Goal: Task Accomplishment & Management: Use online tool/utility

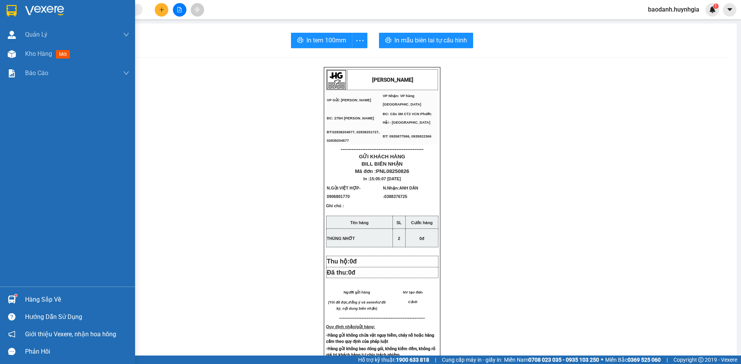
click at [35, 296] on div "Hàng sắp về" at bounding box center [77, 300] width 104 height 12
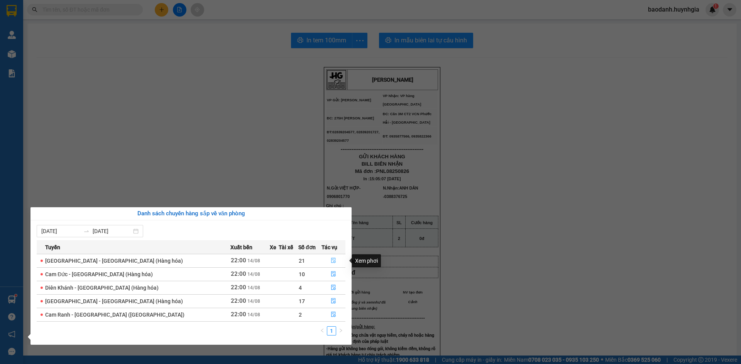
click at [325, 264] on button "button" at bounding box center [334, 261] width 24 height 12
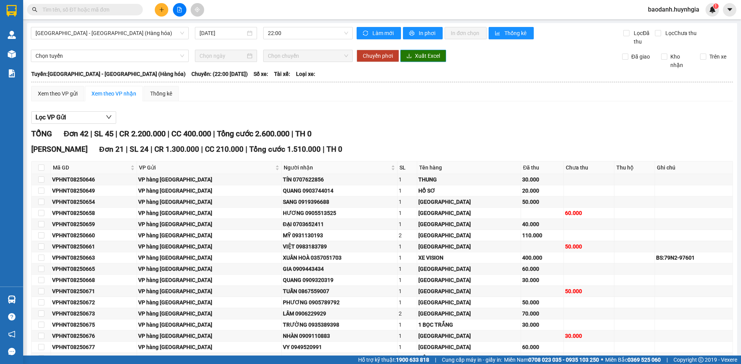
click at [410, 56] on button "Xuất Excel" at bounding box center [423, 56] width 46 height 12
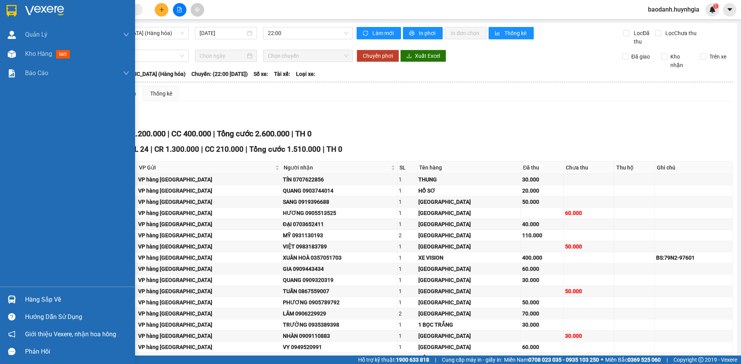
click at [45, 302] on div "Hàng sắp về" at bounding box center [77, 300] width 104 height 12
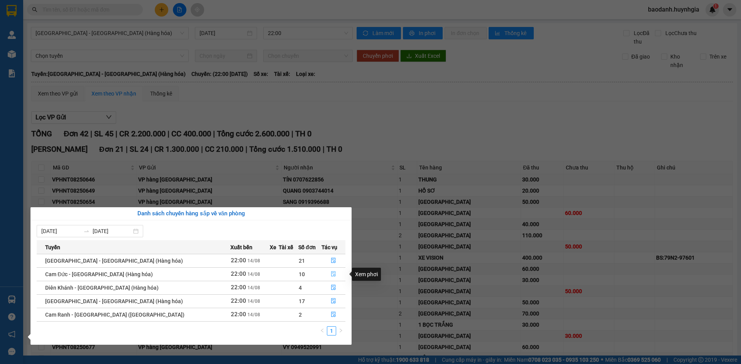
click at [331, 274] on icon "file-done" at bounding box center [333, 274] width 5 height 5
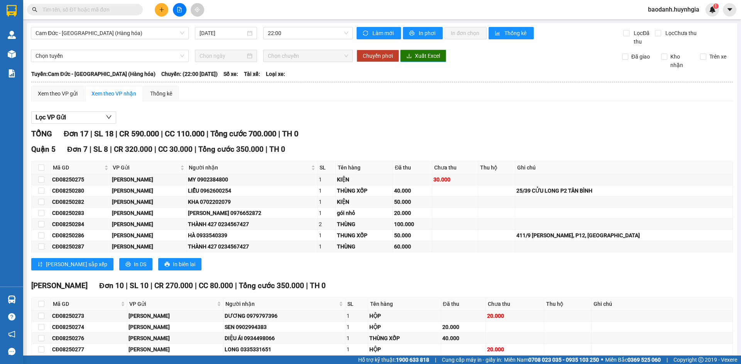
click at [417, 57] on span "Xuất Excel" at bounding box center [427, 56] width 25 height 8
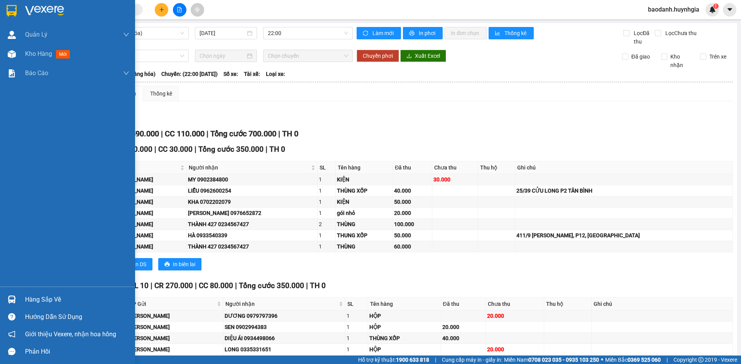
click at [34, 297] on div "Hàng sắp về" at bounding box center [77, 300] width 104 height 12
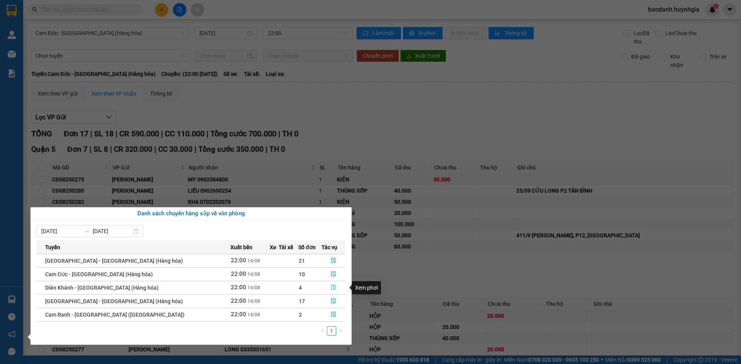
click at [326, 288] on button "button" at bounding box center [334, 288] width 24 height 12
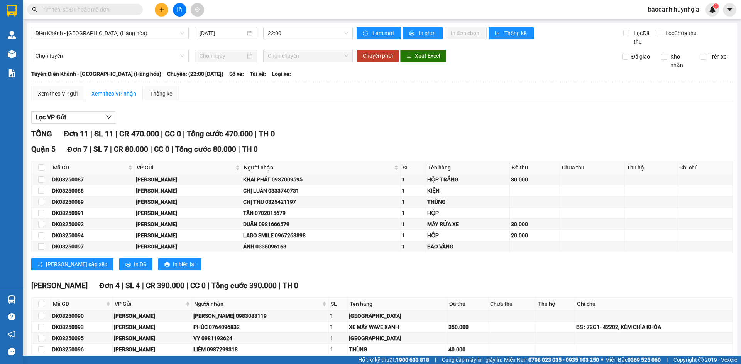
click at [415, 59] on span "Xuất Excel" at bounding box center [427, 56] width 25 height 8
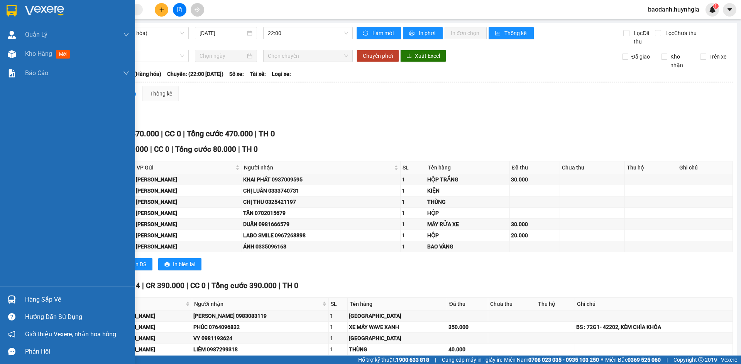
click at [73, 299] on div "Hàng sắp về" at bounding box center [77, 300] width 104 height 12
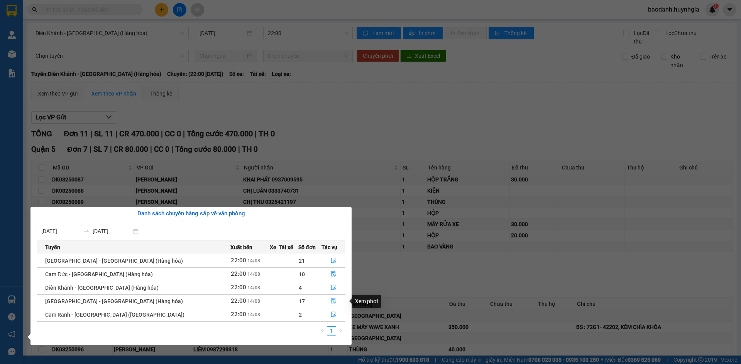
click at [326, 303] on button "button" at bounding box center [334, 301] width 24 height 12
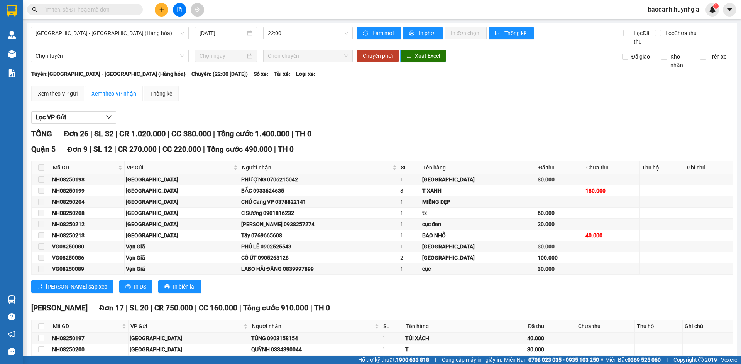
click at [425, 59] on span "Xuất Excel" at bounding box center [427, 56] width 25 height 8
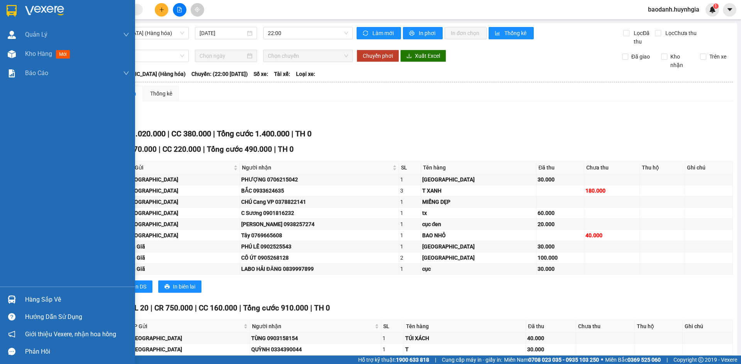
click at [44, 297] on div "Hàng sắp về" at bounding box center [77, 300] width 104 height 12
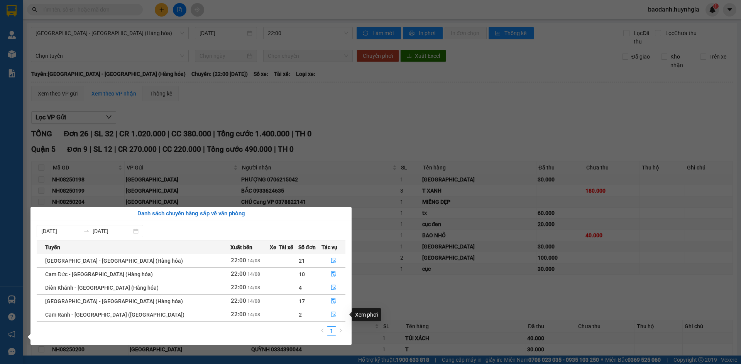
click at [331, 317] on icon "file-done" at bounding box center [333, 314] width 5 height 5
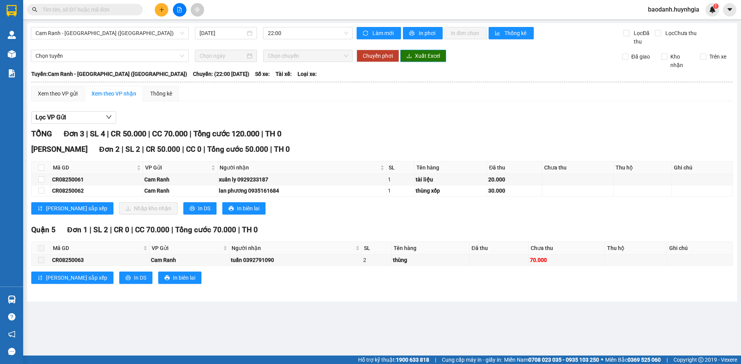
click at [415, 57] on span "Xuất Excel" at bounding box center [427, 56] width 25 height 8
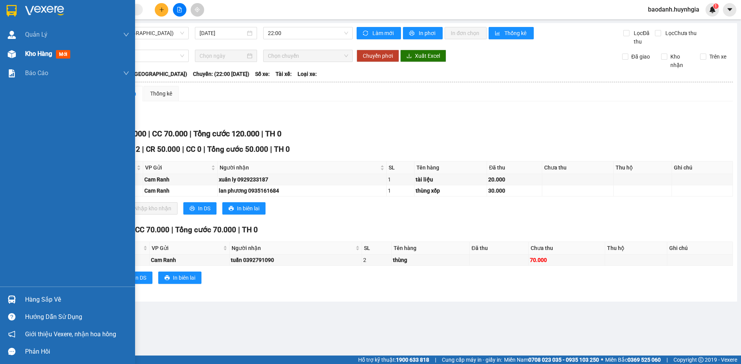
click at [32, 51] on span "Kho hàng" at bounding box center [38, 53] width 27 height 7
